Goal: Information Seeking & Learning: Find specific fact

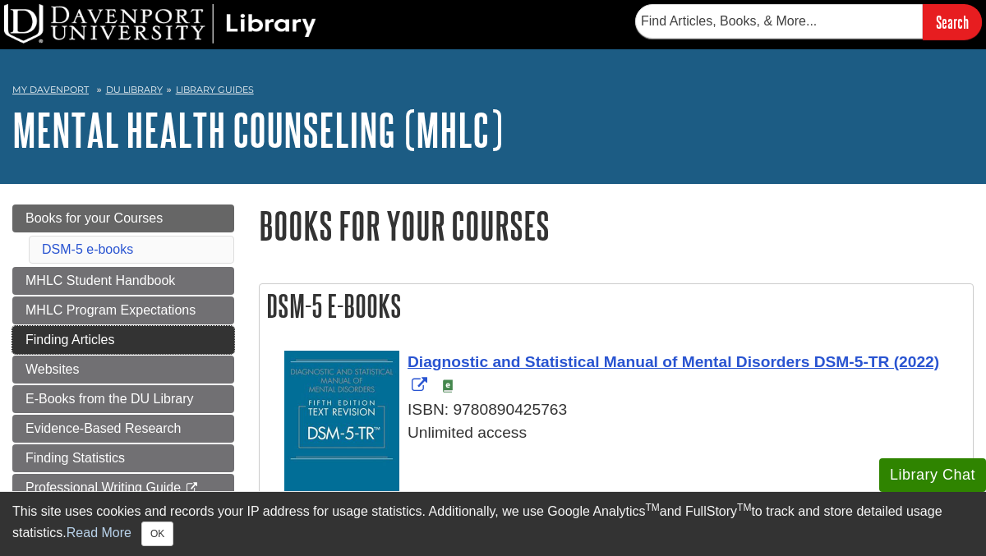
click at [121, 335] on link "Finding Articles" at bounding box center [123, 340] width 222 height 28
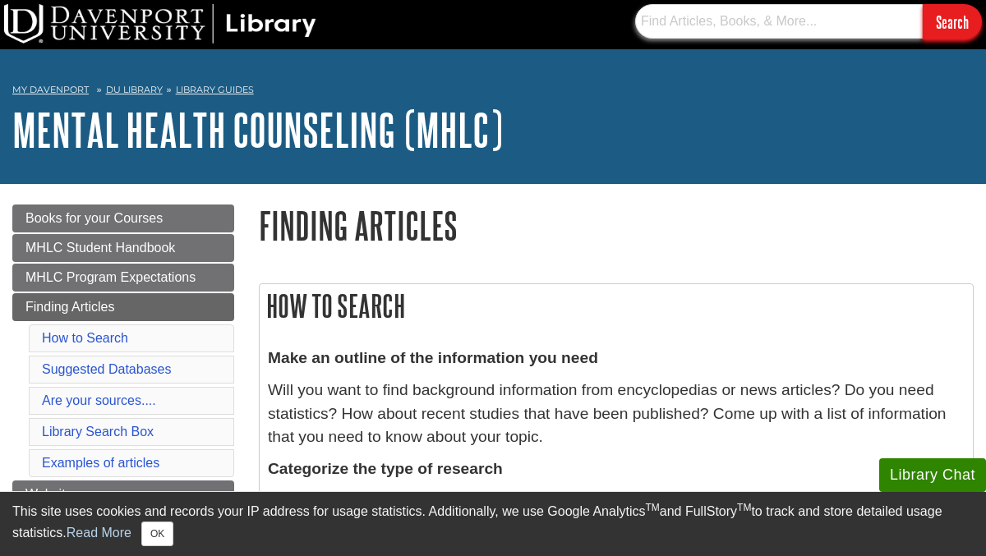
click at [699, 21] on input "text" at bounding box center [779, 21] width 288 height 35
paste input "Psychoanalysis: A very short introduction."
type input "Psychoanalysis: A very short introduction."
click at [923, 4] on input "Search" at bounding box center [952, 21] width 59 height 35
